Goal: Task Accomplishment & Management: Manage account settings

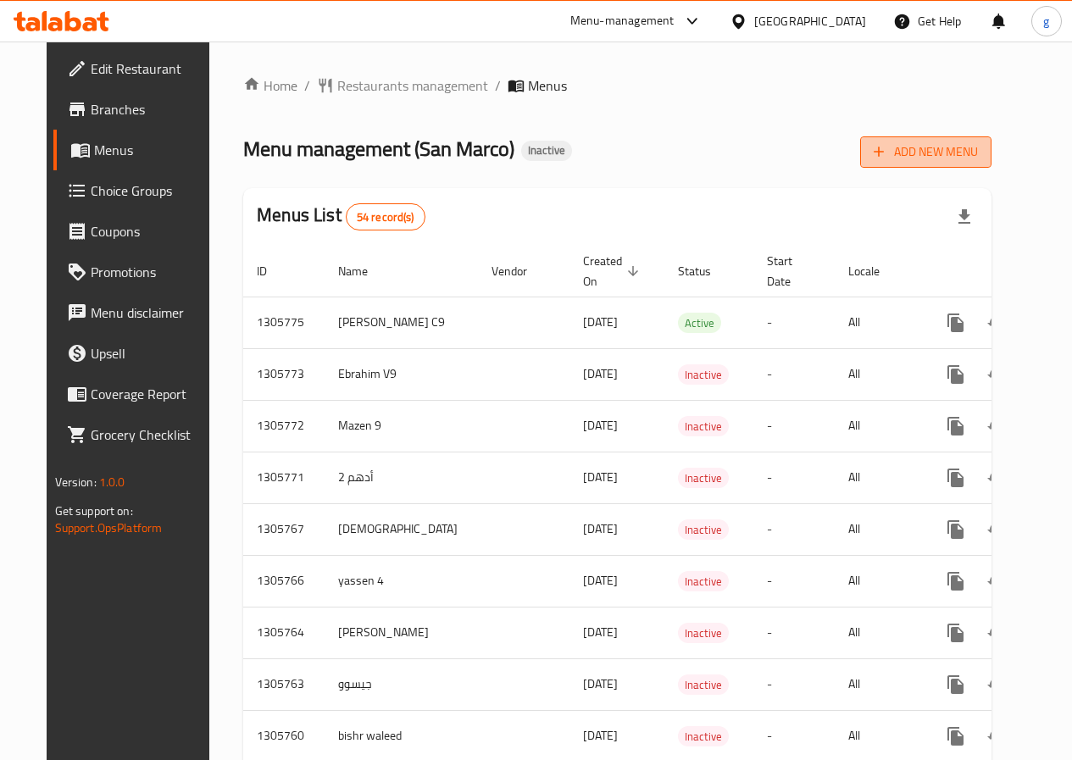
click at [948, 164] on button "Add New Menu" at bounding box center [925, 151] width 131 height 31
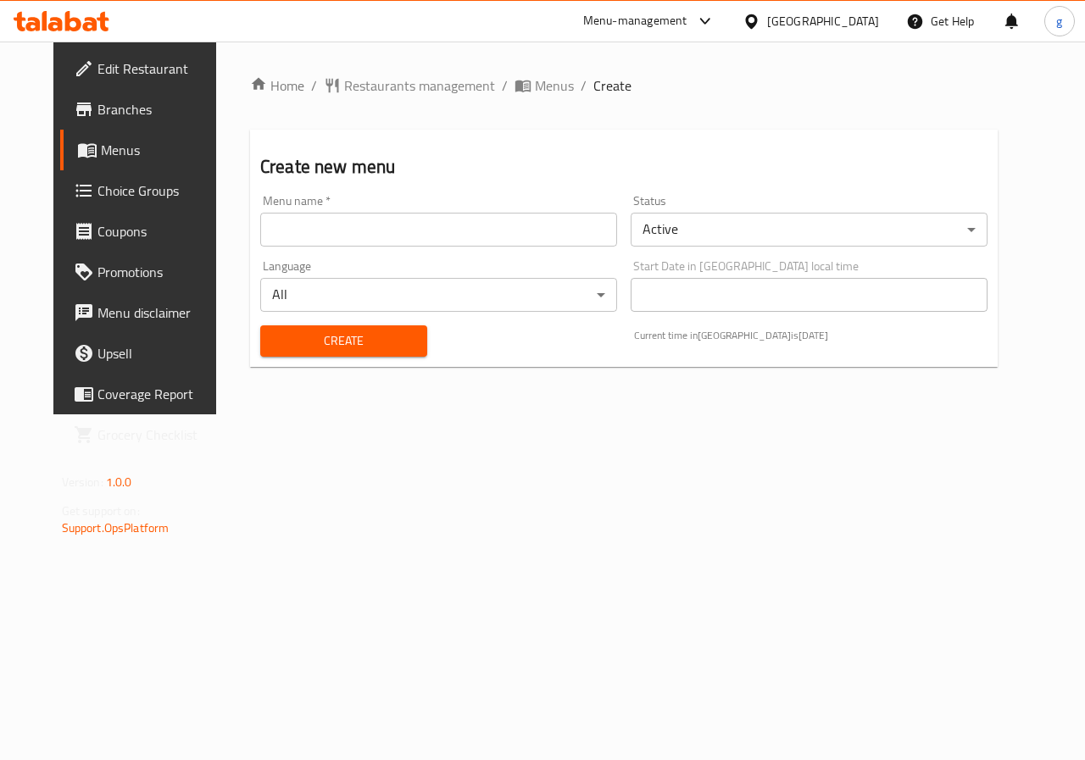
click at [437, 224] on input "text" at bounding box center [438, 230] width 357 height 34
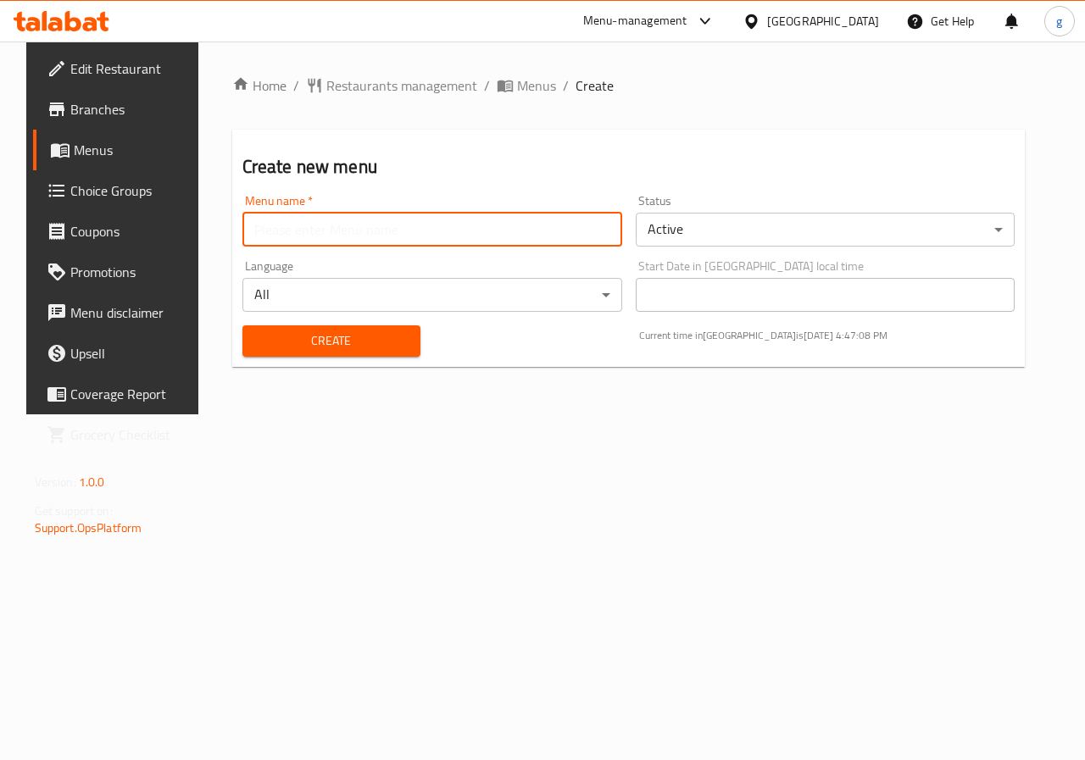
type input "جيسوو"
click at [358, 351] on span "Create" at bounding box center [331, 340] width 151 height 21
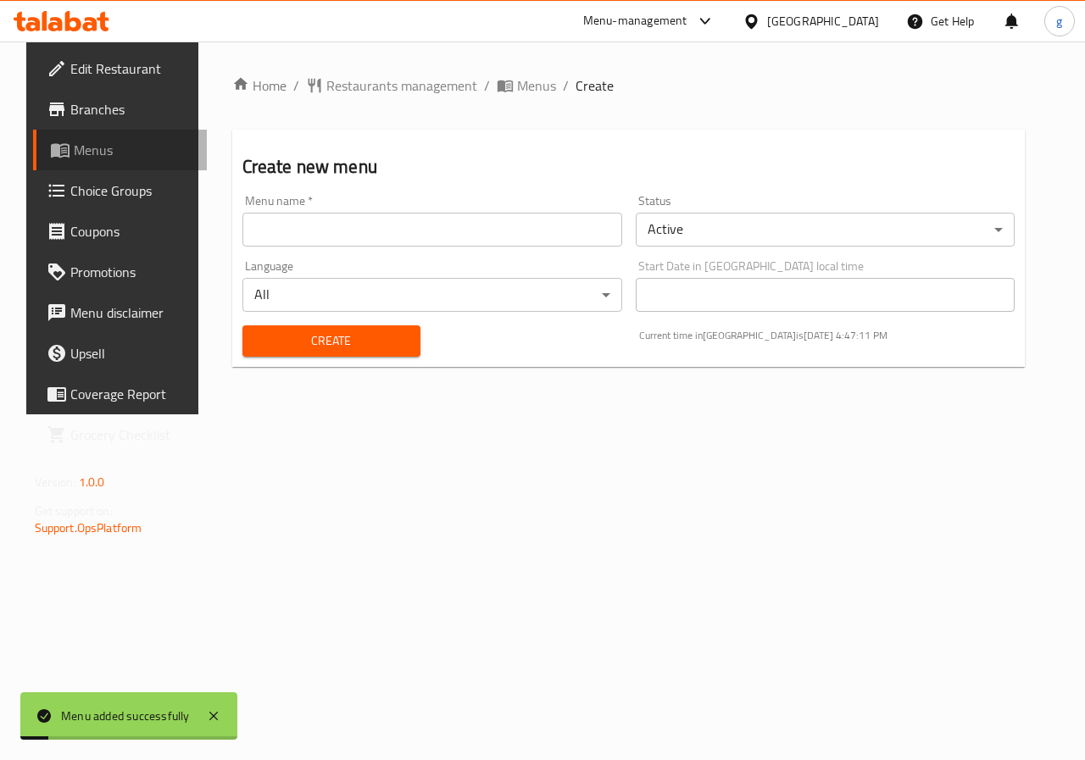
click at [80, 168] on link "Menus" at bounding box center [120, 150] width 175 height 41
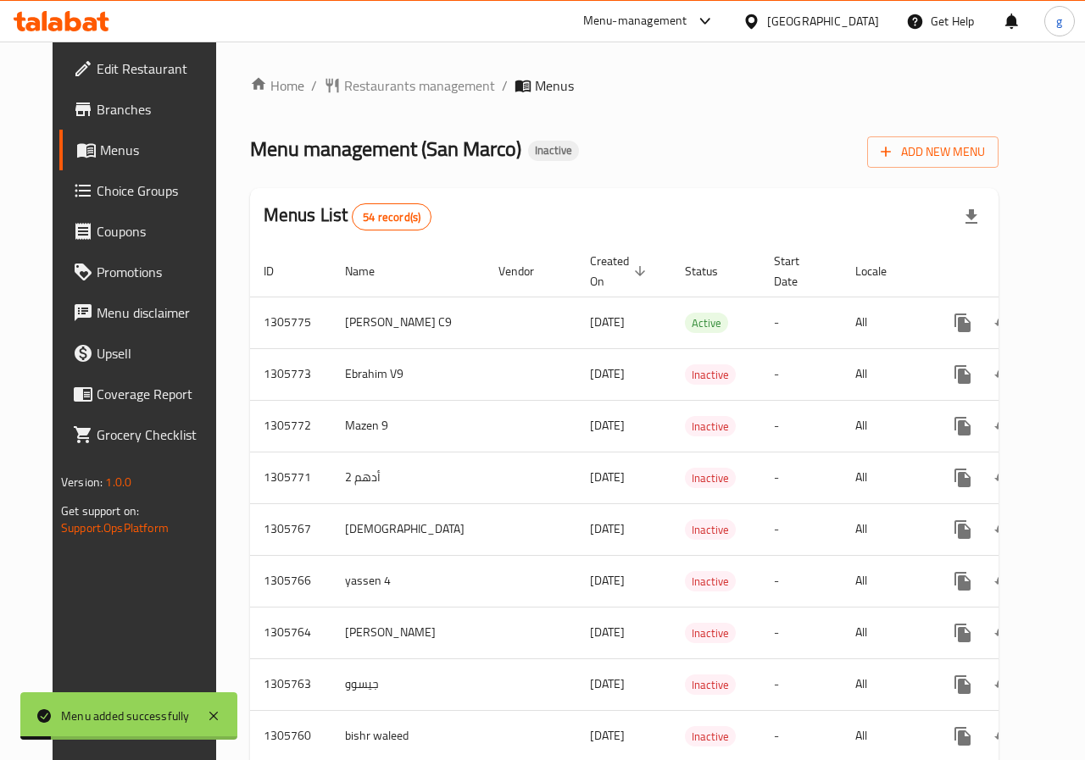
click at [100, 150] on span "Menus" at bounding box center [160, 150] width 120 height 20
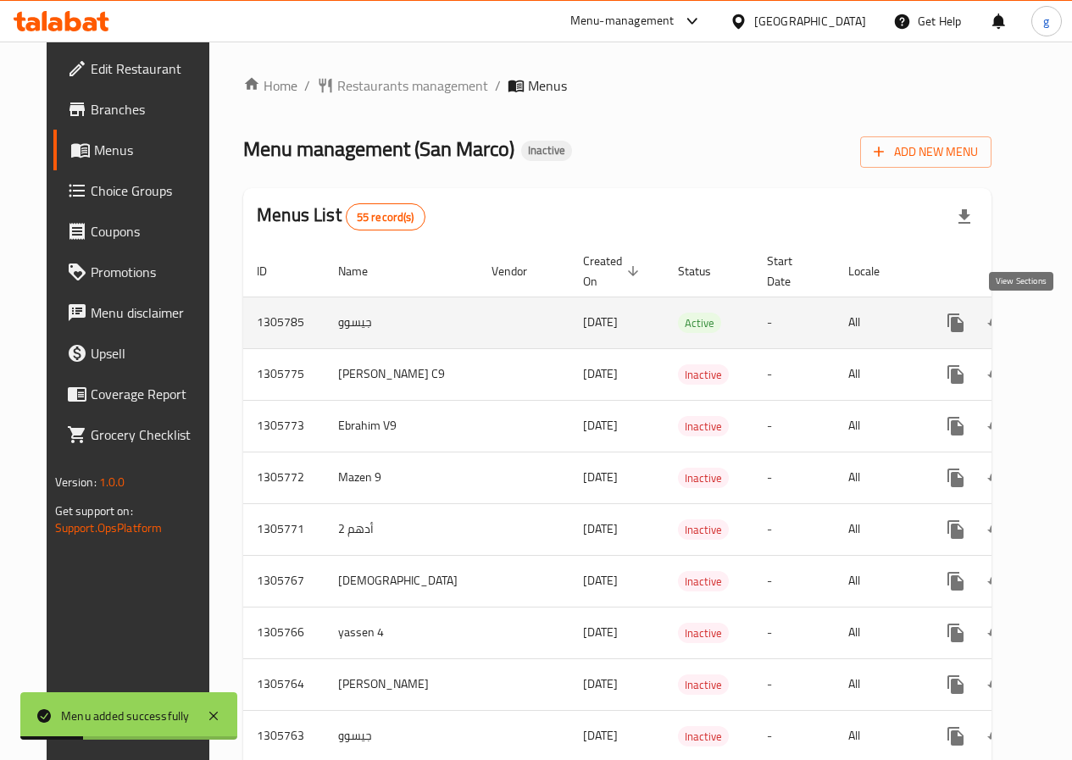
click at [1058, 335] on link "enhanced table" at bounding box center [1078, 323] width 41 height 41
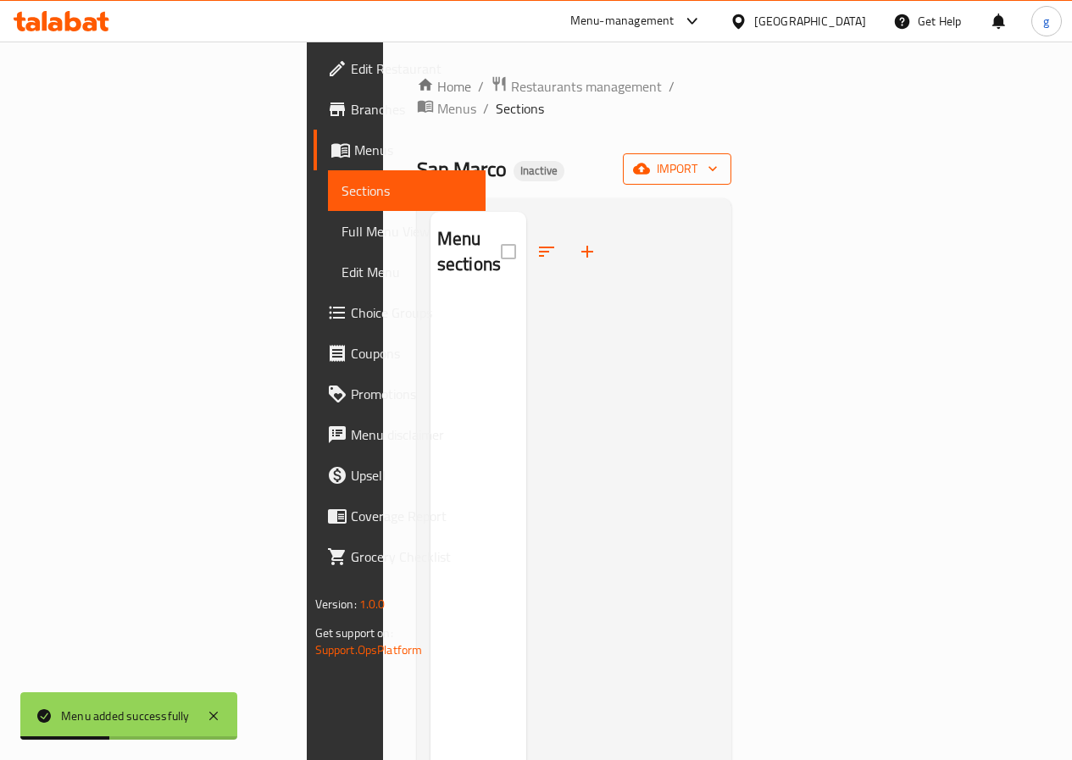
click at [718, 158] on span "import" at bounding box center [676, 168] width 81 height 21
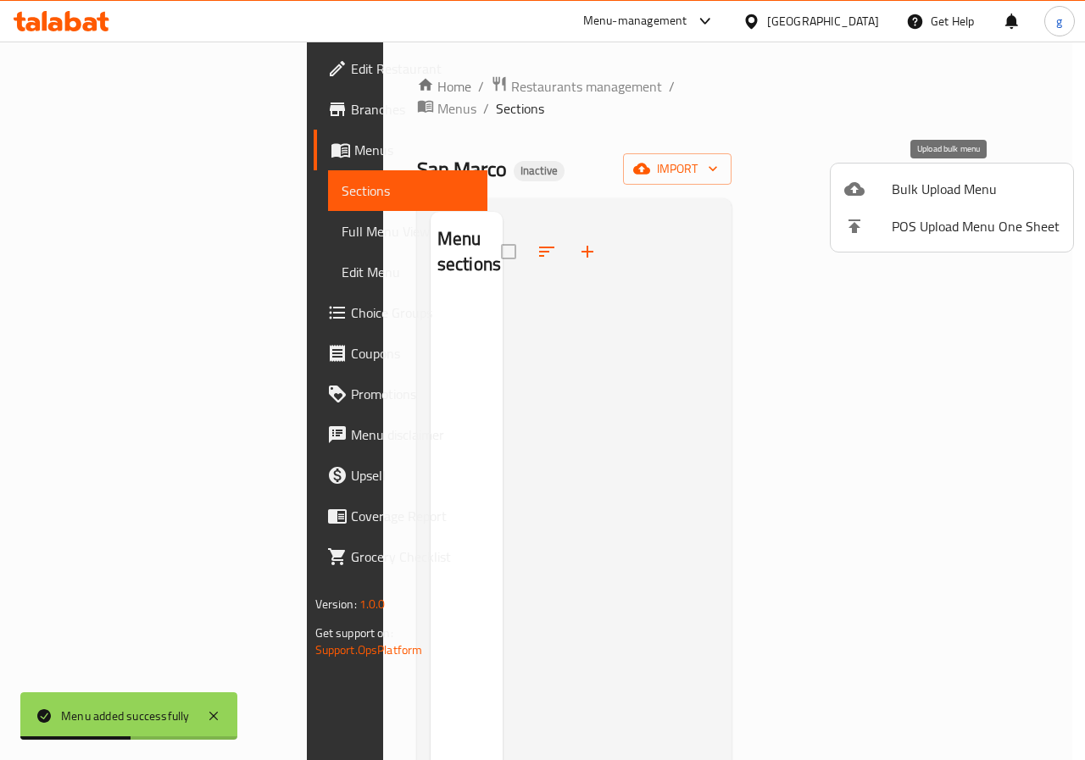
click at [943, 197] on span "Bulk Upload Menu" at bounding box center [975, 189] width 168 height 20
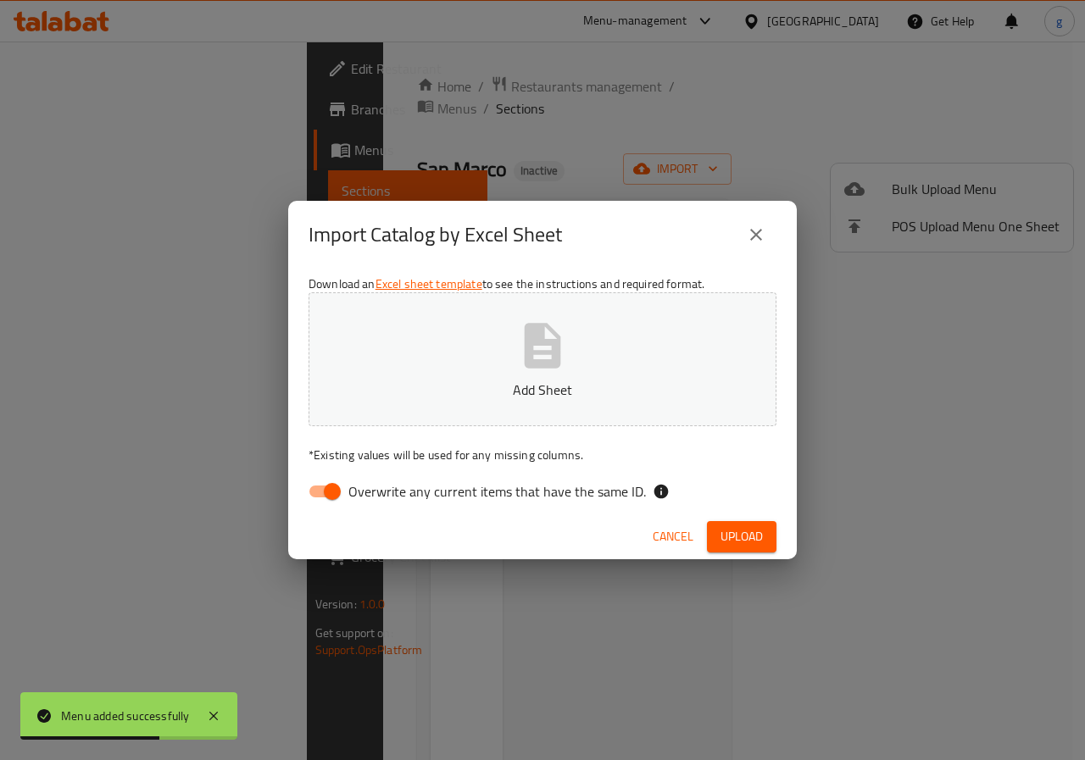
click at [340, 498] on input "Overwrite any current items that have the same ID." at bounding box center [332, 491] width 97 height 32
checkbox input "false"
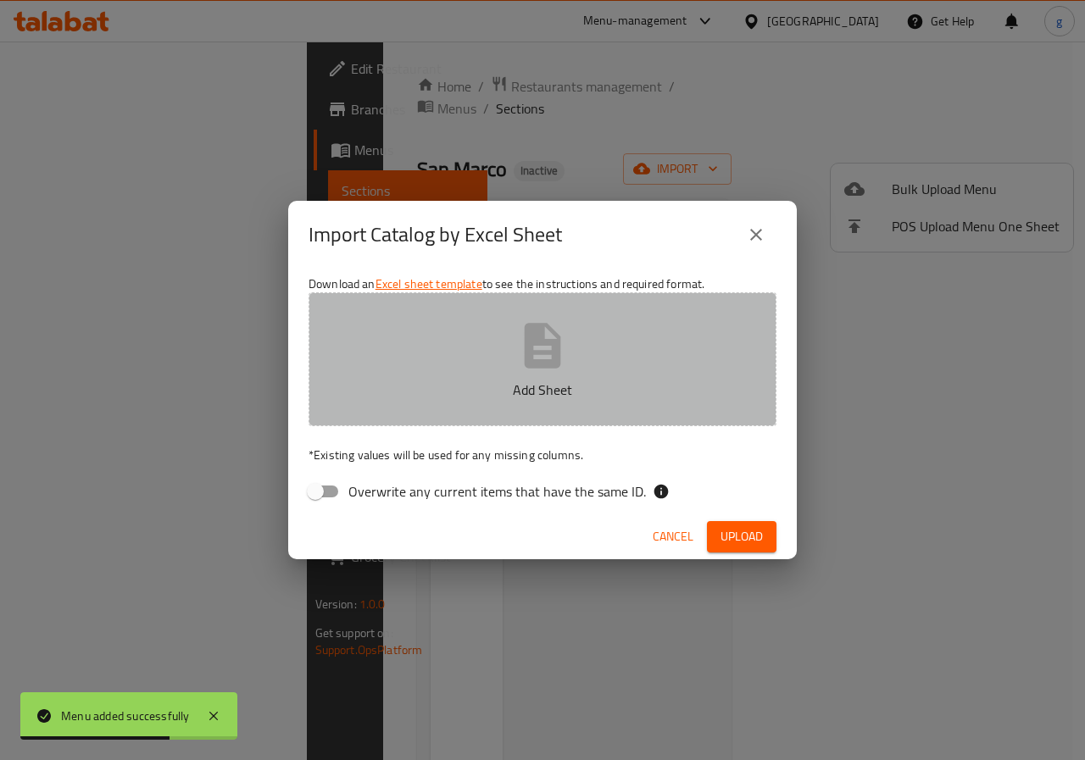
click at [475, 376] on button "Add Sheet" at bounding box center [542, 359] width 468 height 134
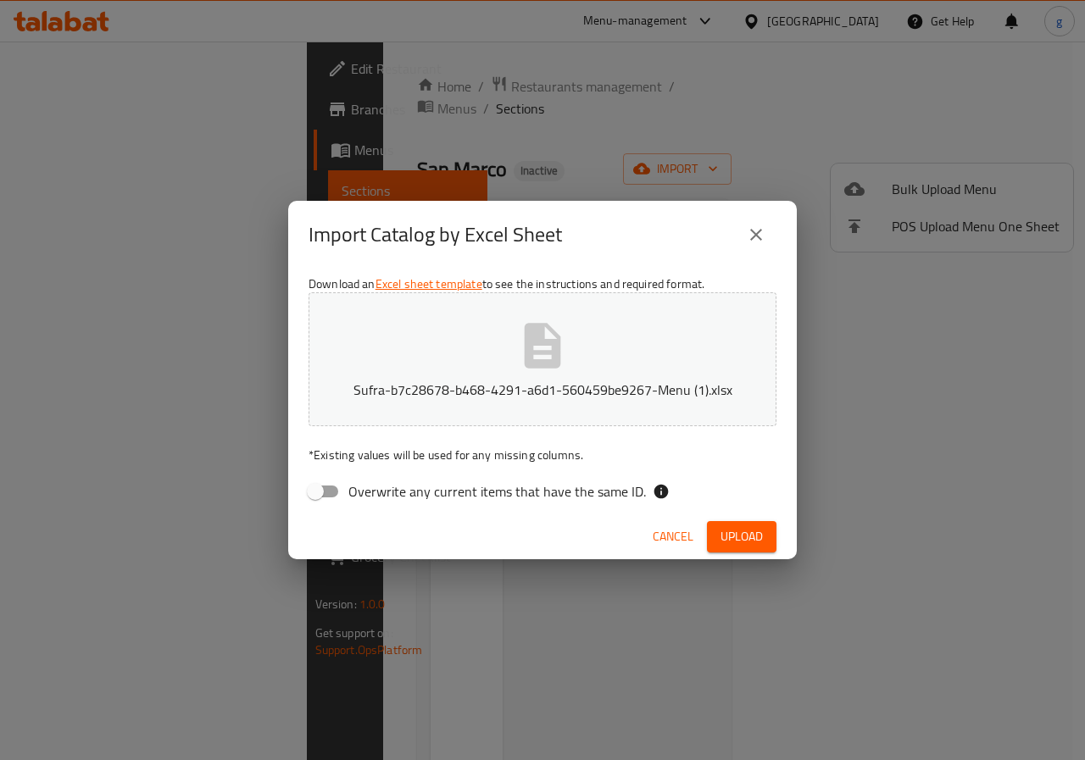
click at [730, 536] on span "Upload" at bounding box center [741, 536] width 42 height 21
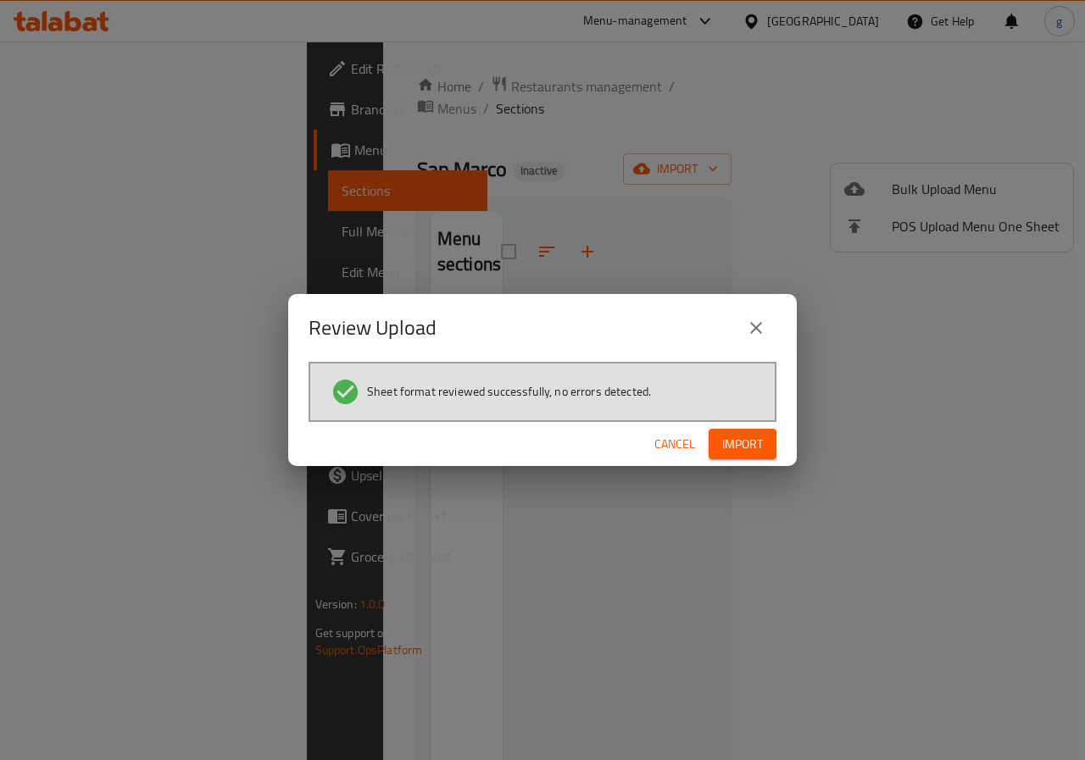
click at [759, 442] on span "Import" at bounding box center [742, 444] width 41 height 21
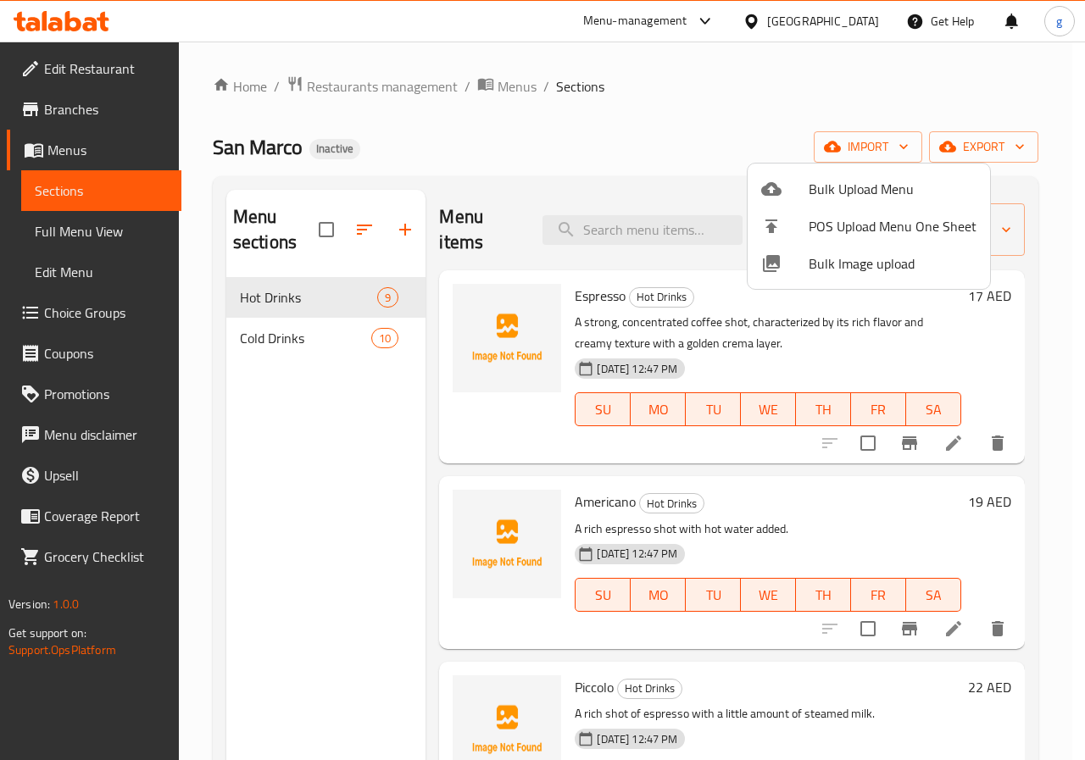
click at [336, 429] on div at bounding box center [542, 380] width 1085 height 760
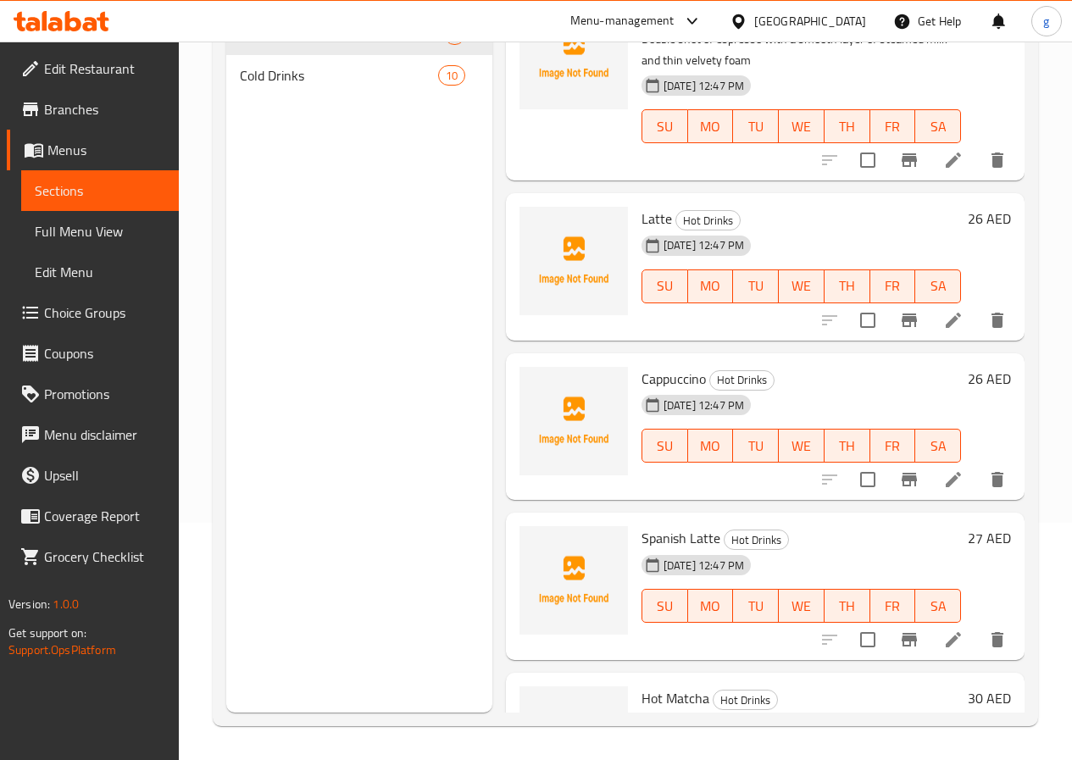
scroll to position [915, 0]
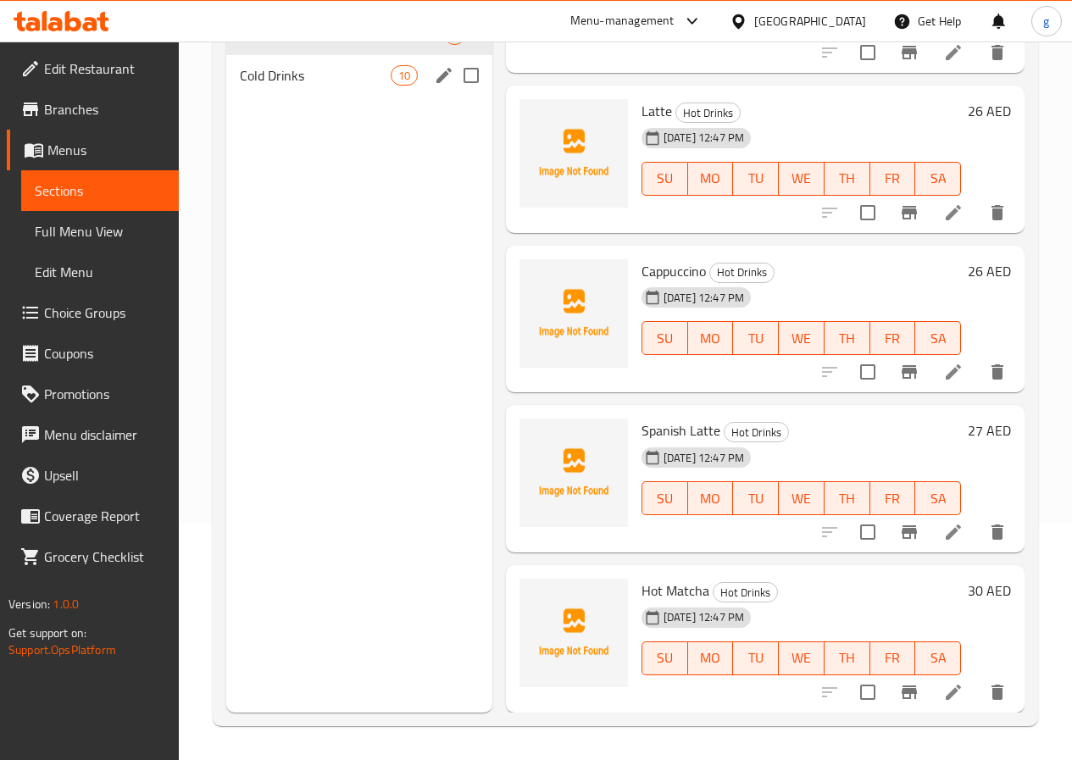
click at [391, 84] on span "10" at bounding box center [403, 76] width 25 height 16
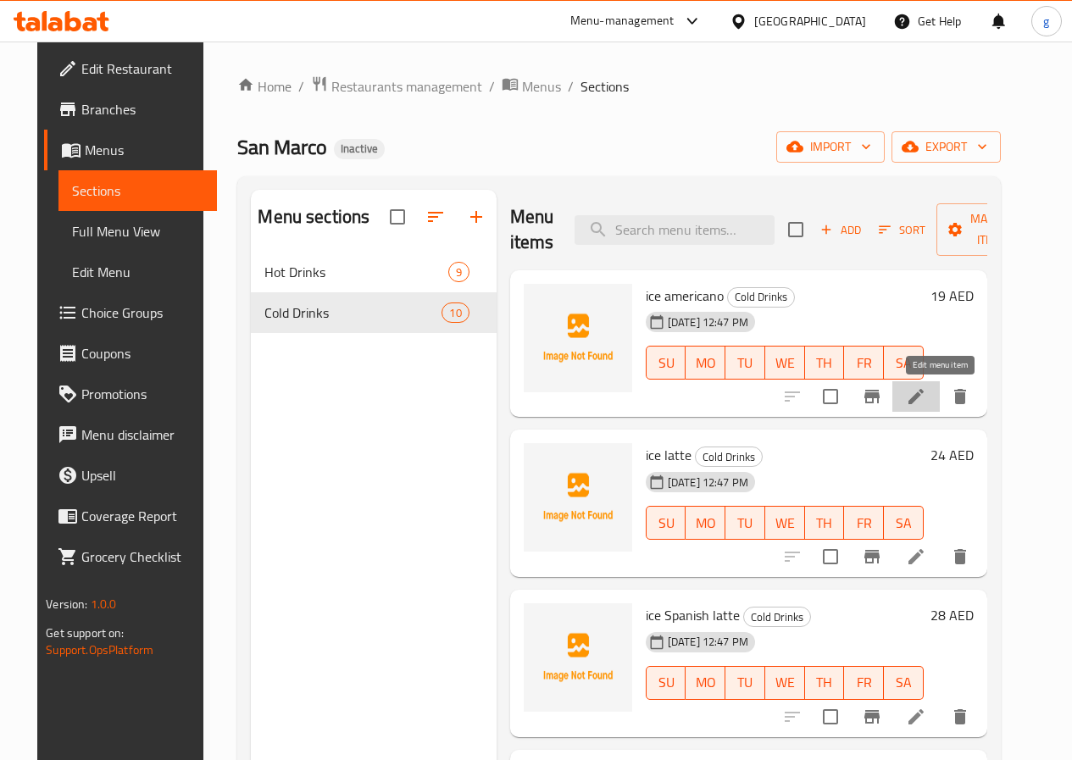
click at [926, 397] on icon at bounding box center [916, 396] width 20 height 20
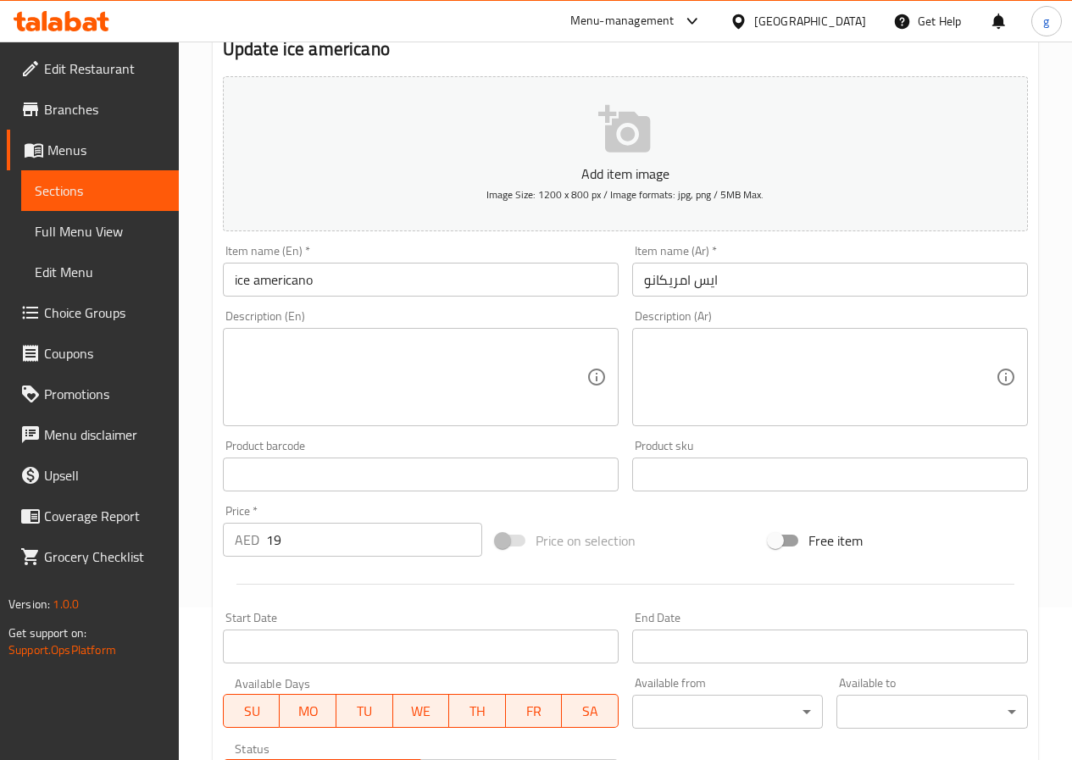
scroll to position [169, 0]
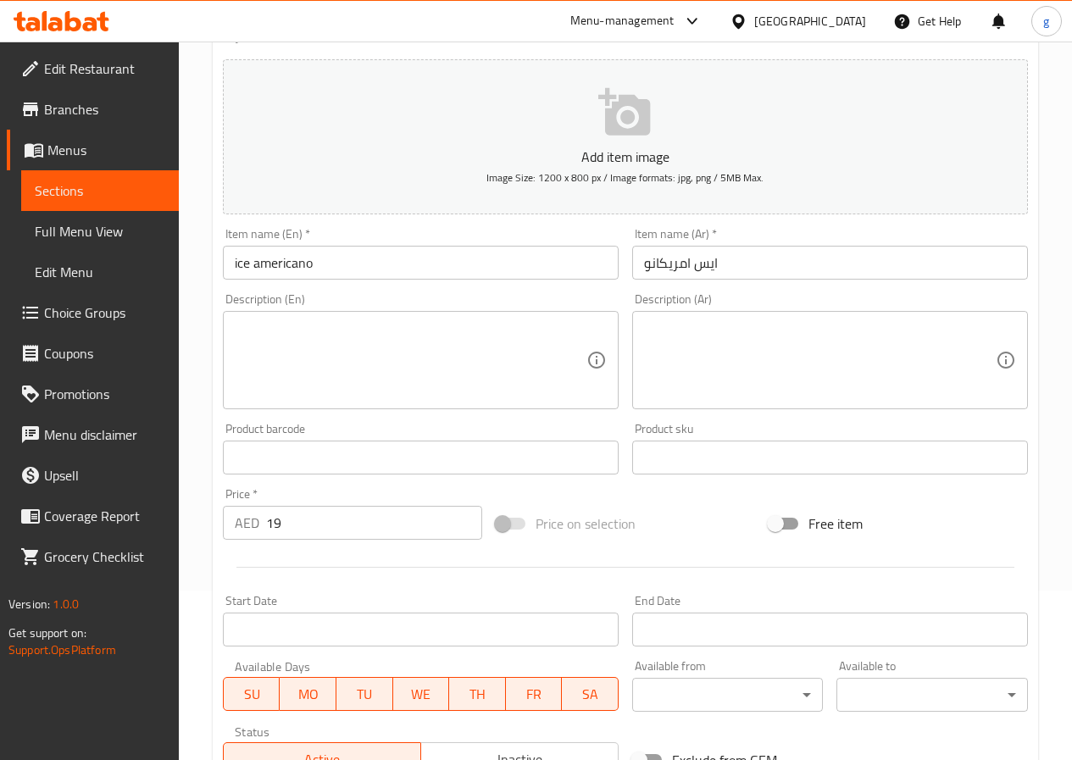
click at [84, 193] on span "Sections" at bounding box center [100, 190] width 130 height 20
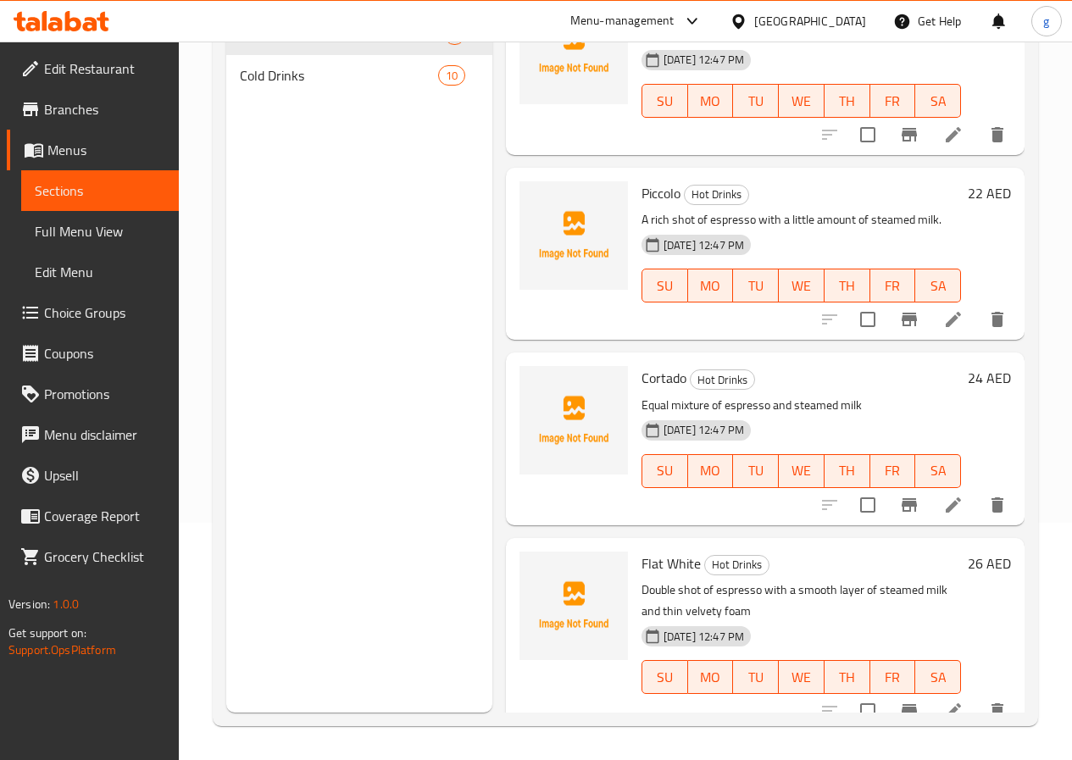
scroll to position [237, 0]
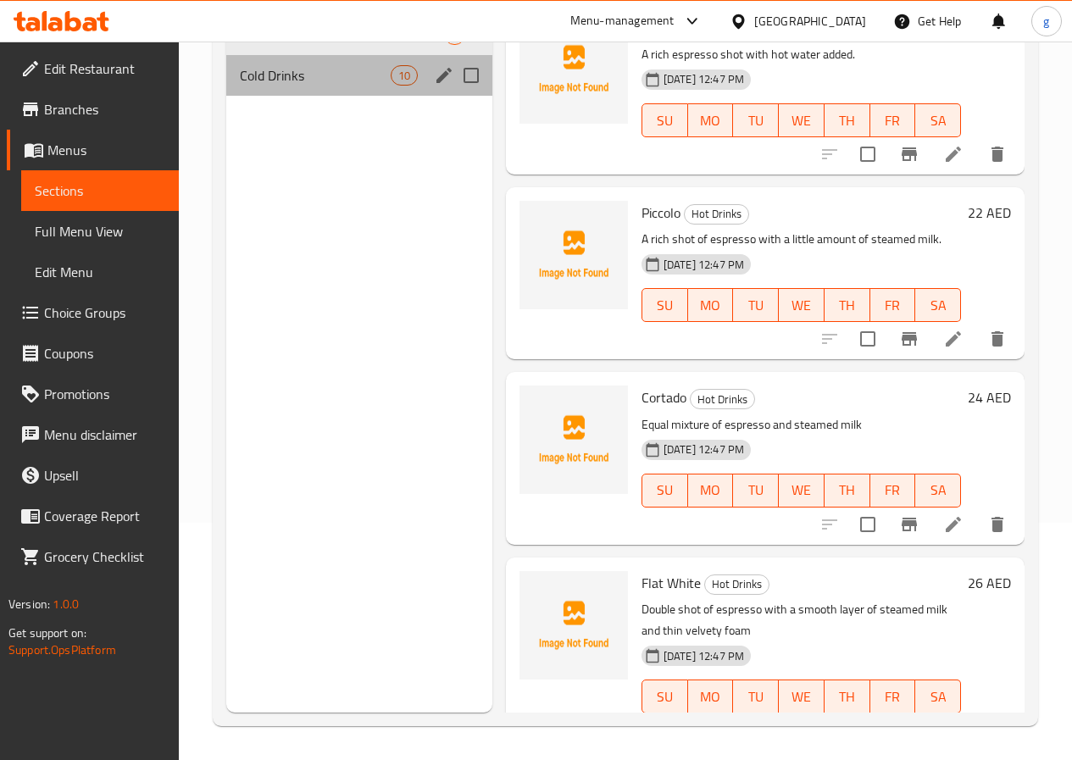
click at [361, 96] on div "Cold Drinks 10" at bounding box center [359, 75] width 266 height 41
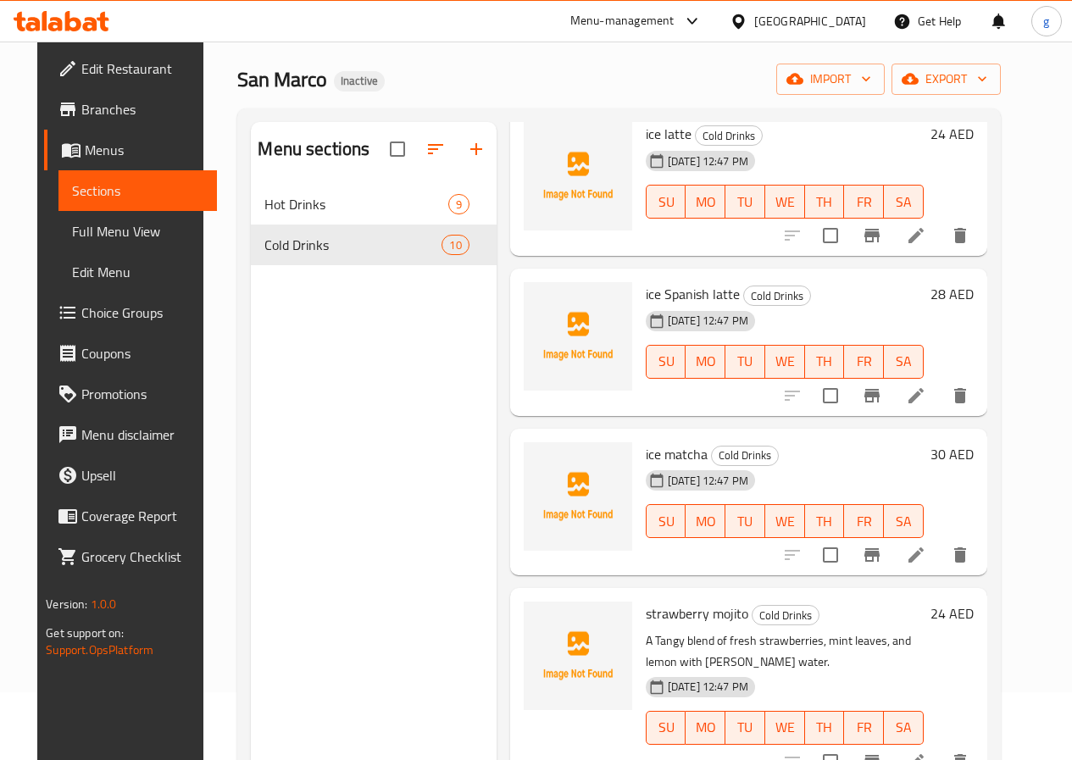
scroll to position [254, 0]
